Goal: Use online tool/utility

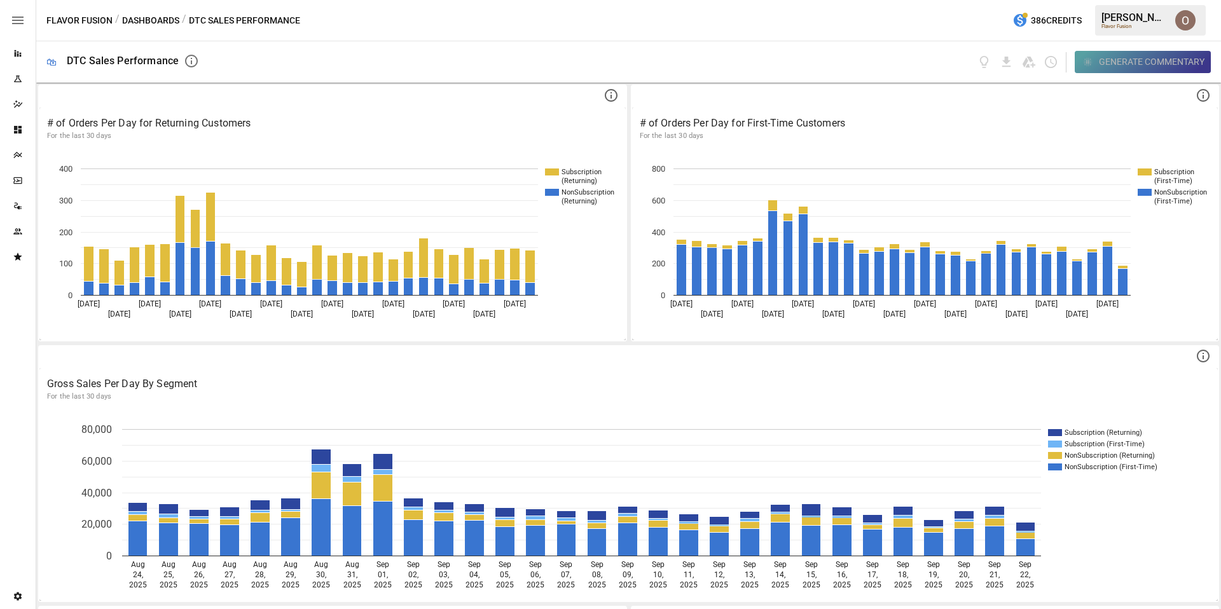
click at [1121, 62] on div "Generate Commentary" at bounding box center [1151, 62] width 106 height 16
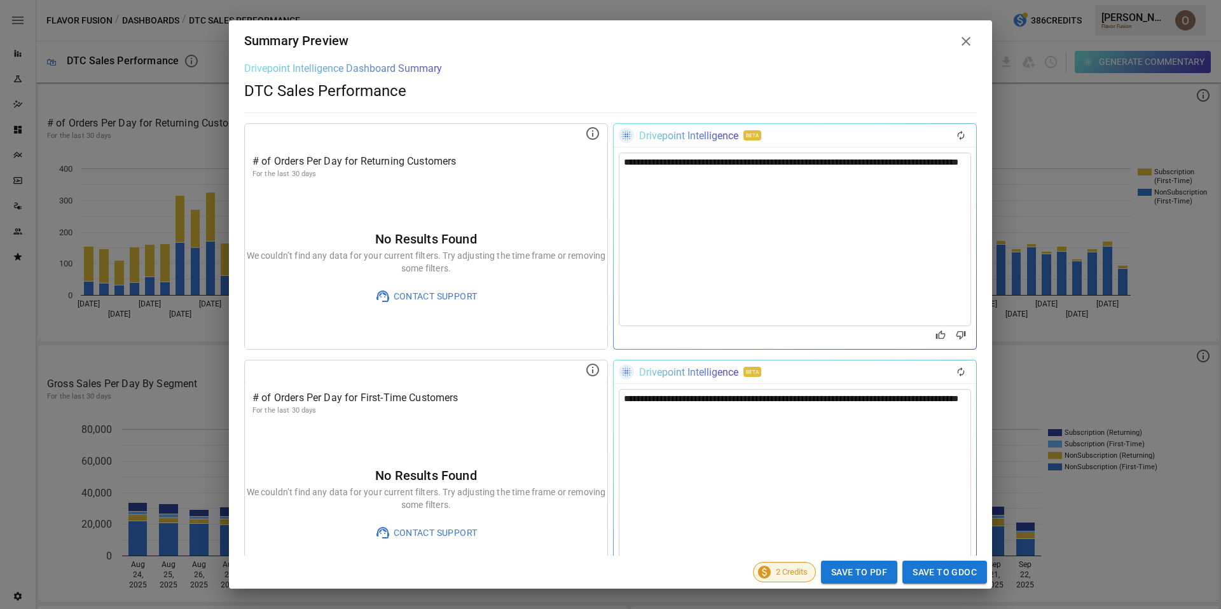
click at [964, 39] on icon at bounding box center [965, 41] width 9 height 9
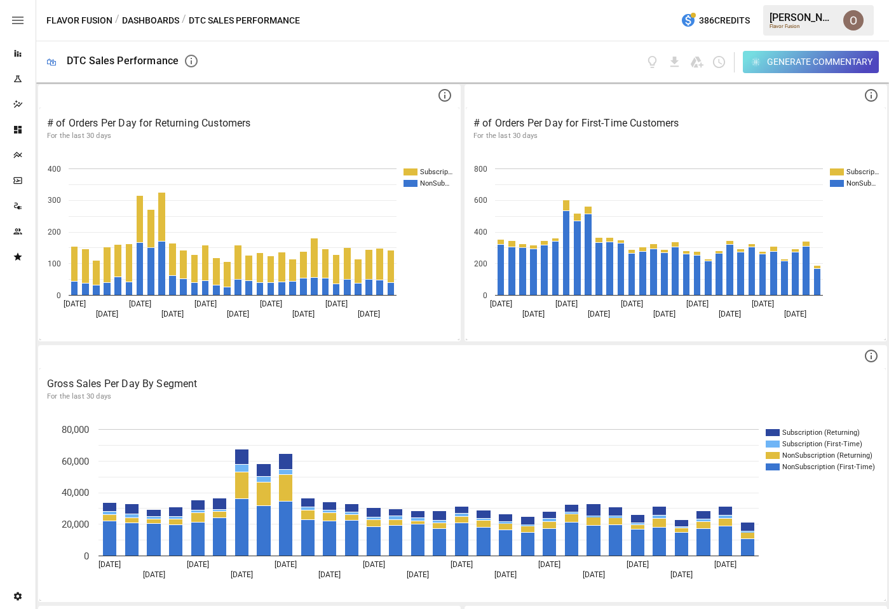
click at [784, 57] on div "Generate Commentary" at bounding box center [820, 62] width 106 height 16
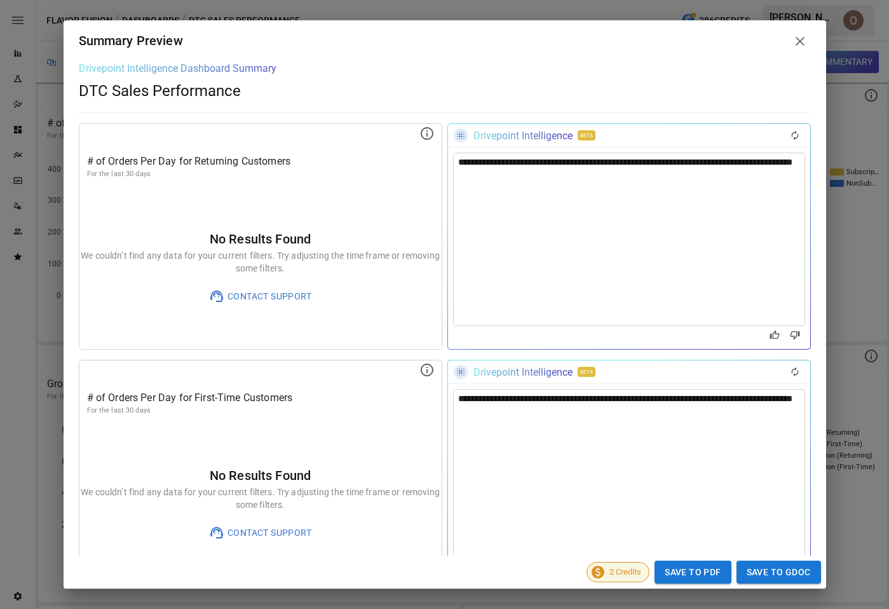
click at [804, 41] on icon at bounding box center [800, 41] width 15 height 15
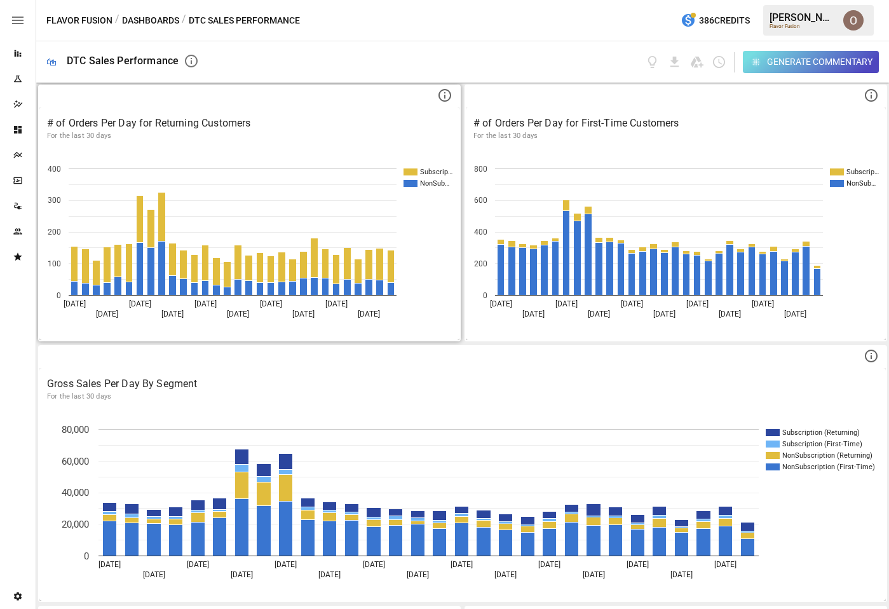
click at [287, 152] on icon "Subscrip… NonSub… [DATE] [DATE] [DATE] [DATE] [DATE] [DATE] [DATE] [DATE] [DATE…" at bounding box center [249, 244] width 420 height 191
